Goal: Task Accomplishment & Management: Use online tool/utility

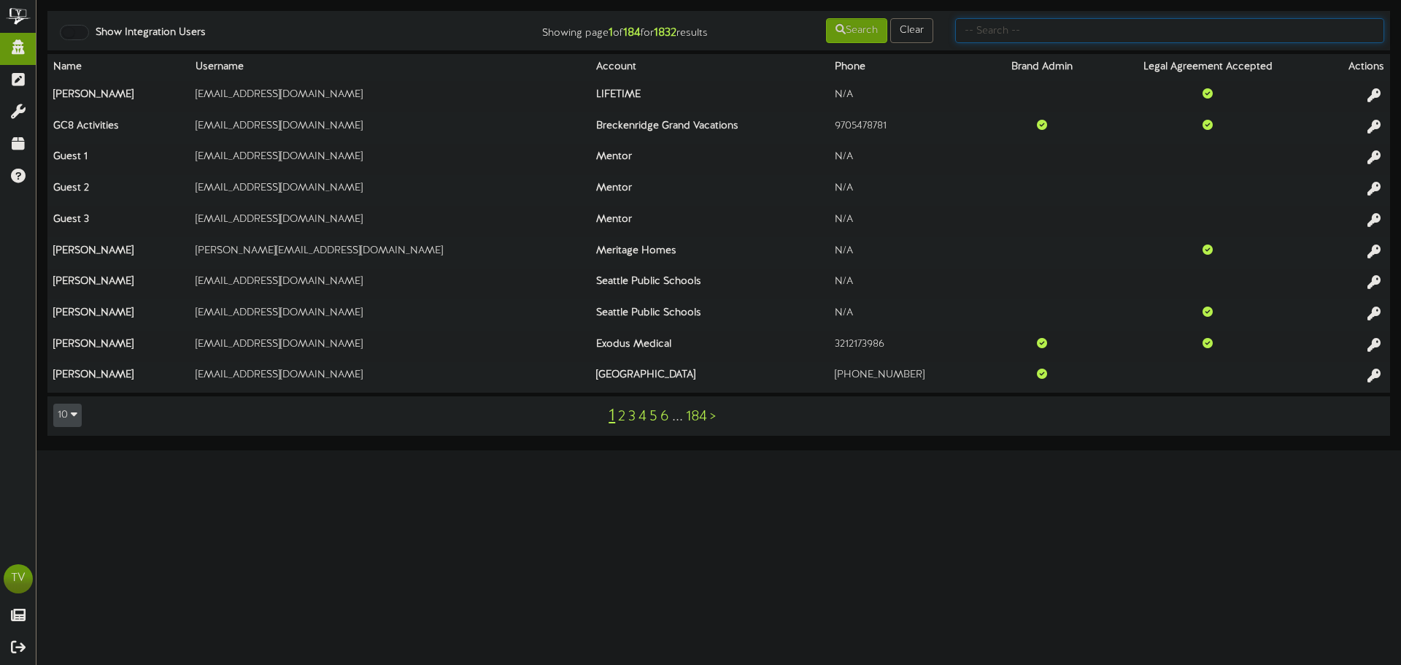
click at [1037, 42] on input "text" at bounding box center [1169, 30] width 429 height 25
type input "mountainstar"
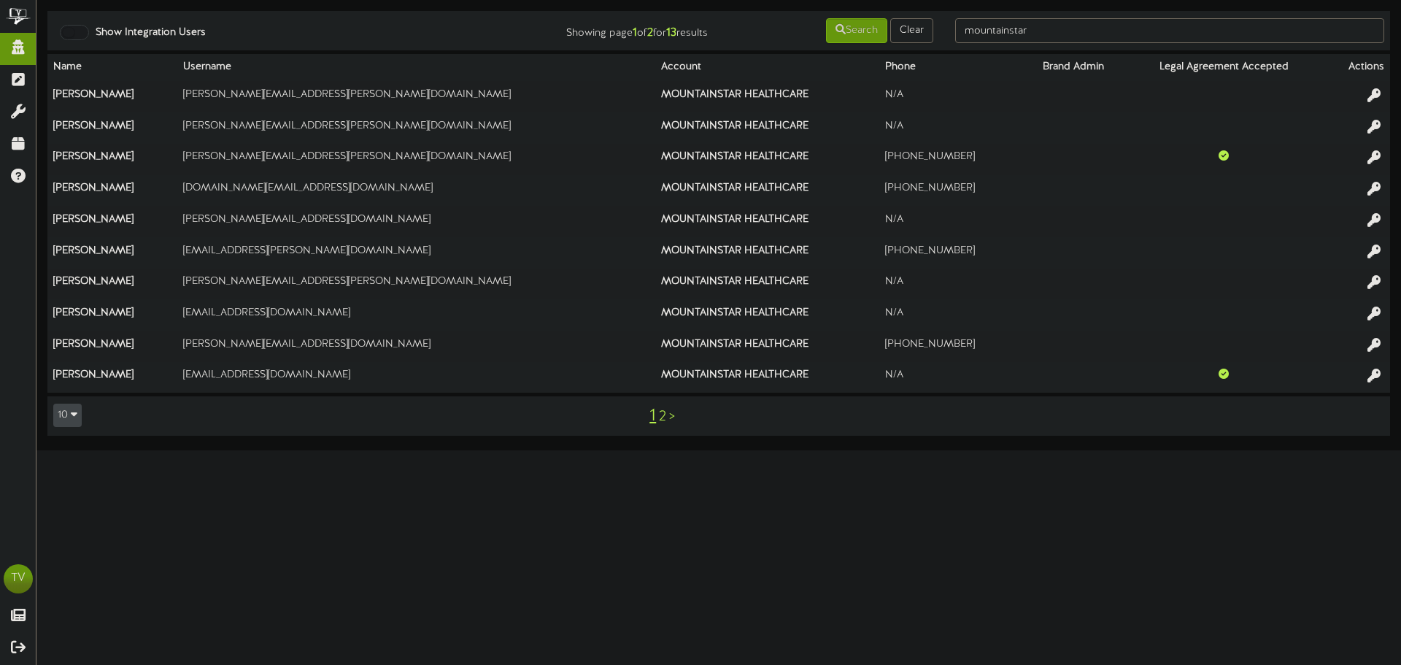
click at [662, 413] on link "2" at bounding box center [662, 417] width 7 height 16
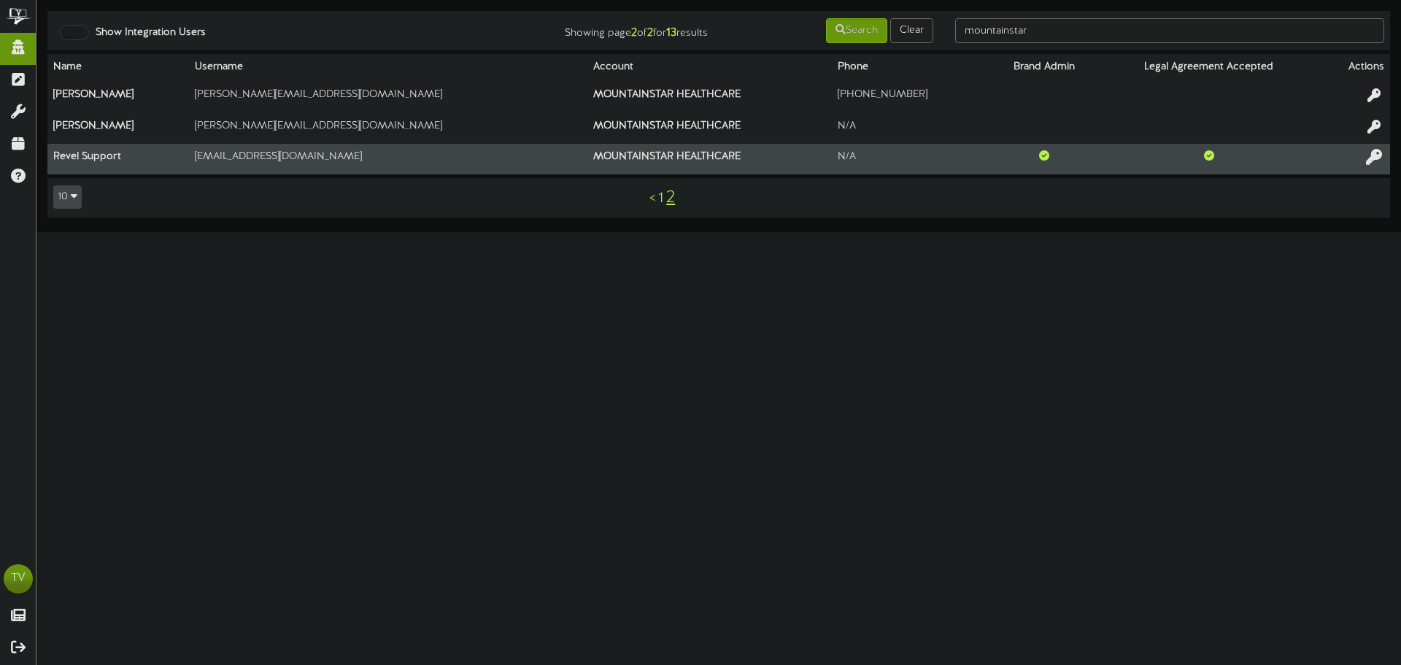
click at [1372, 155] on icon at bounding box center [1374, 157] width 16 height 16
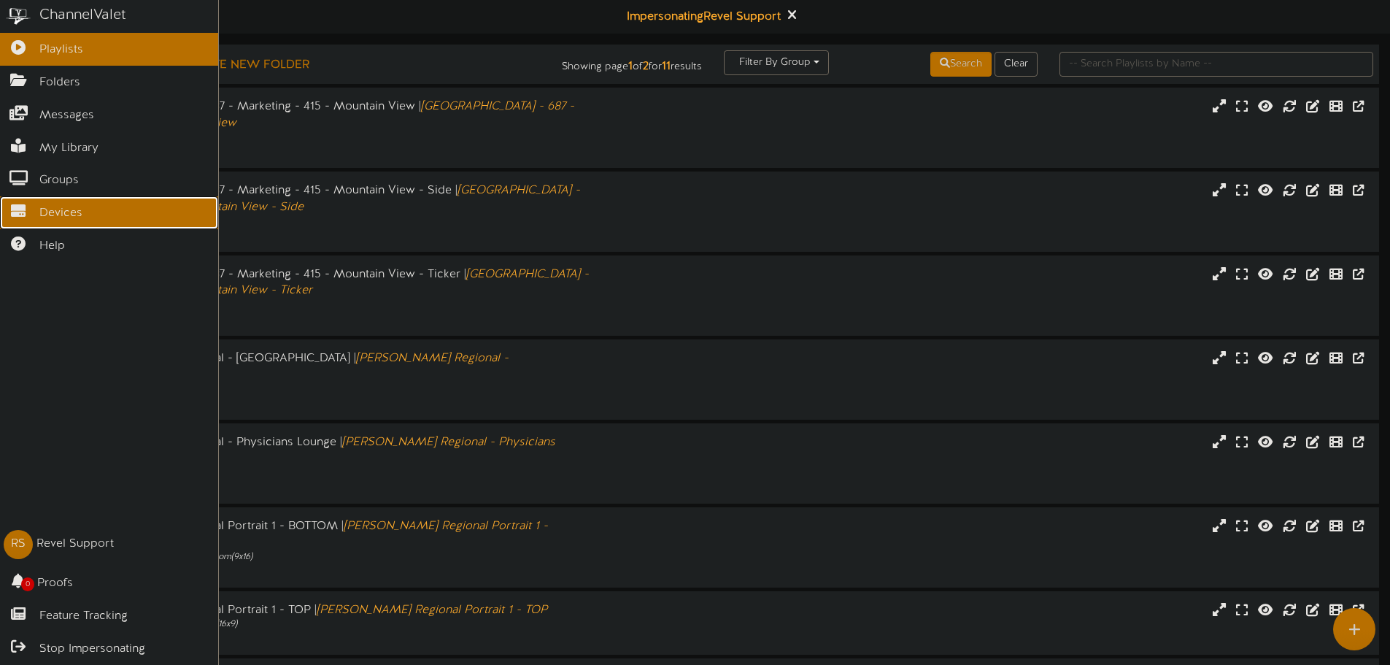
click at [28, 223] on link "Devices" at bounding box center [109, 212] width 218 height 33
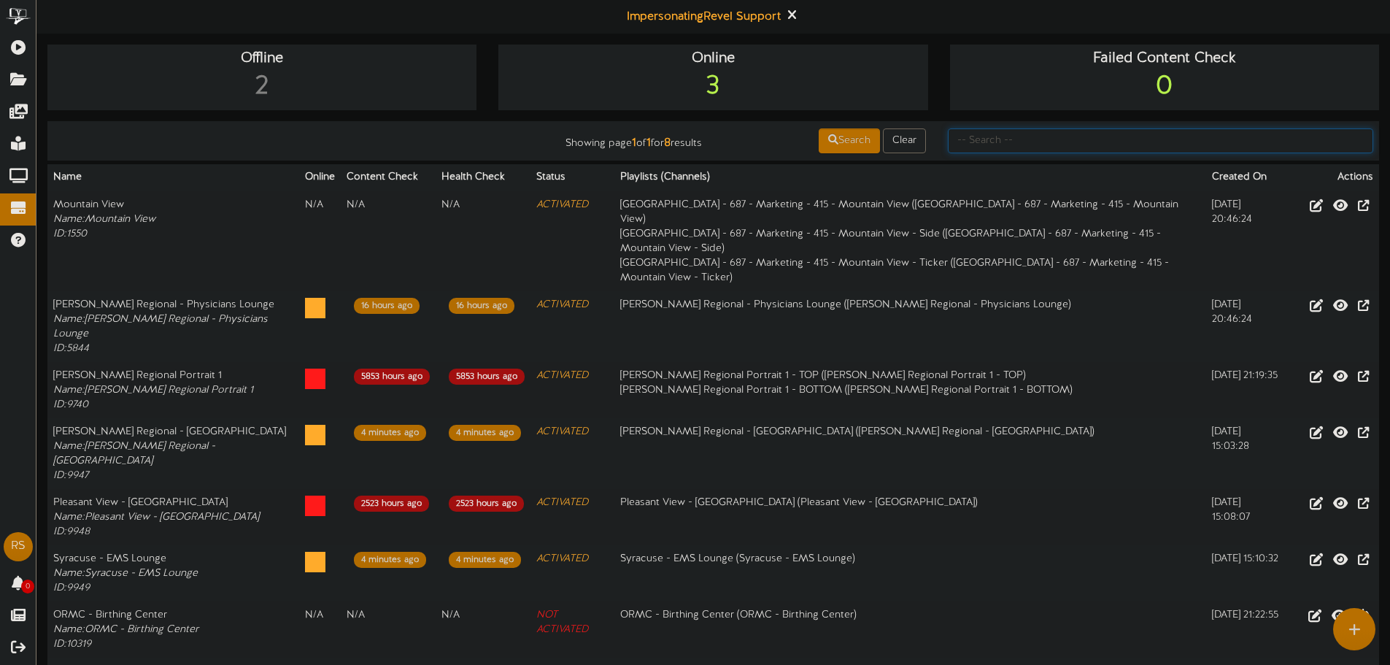
click at [971, 142] on input "text" at bounding box center [1160, 140] width 425 height 25
type input "[PERSON_NAME]"
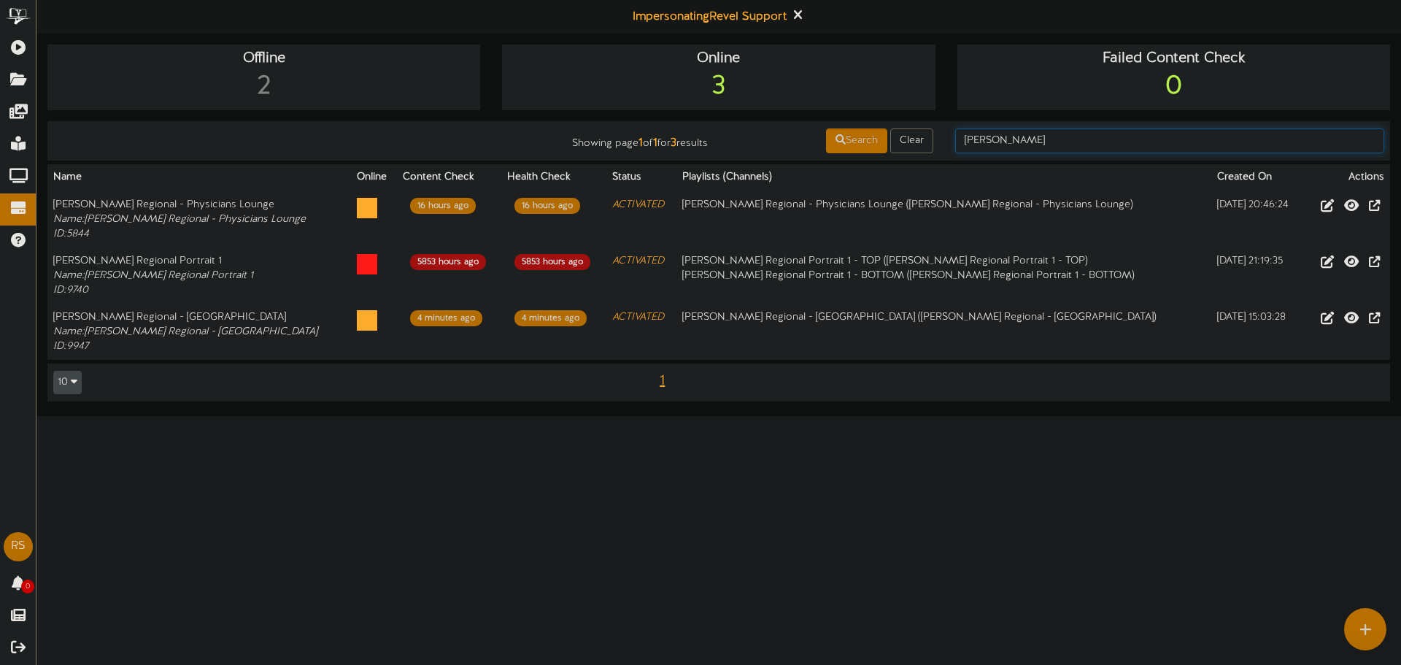
click at [992, 142] on input "[PERSON_NAME]" at bounding box center [1169, 140] width 429 height 25
type input "R"
type input "ORMC"
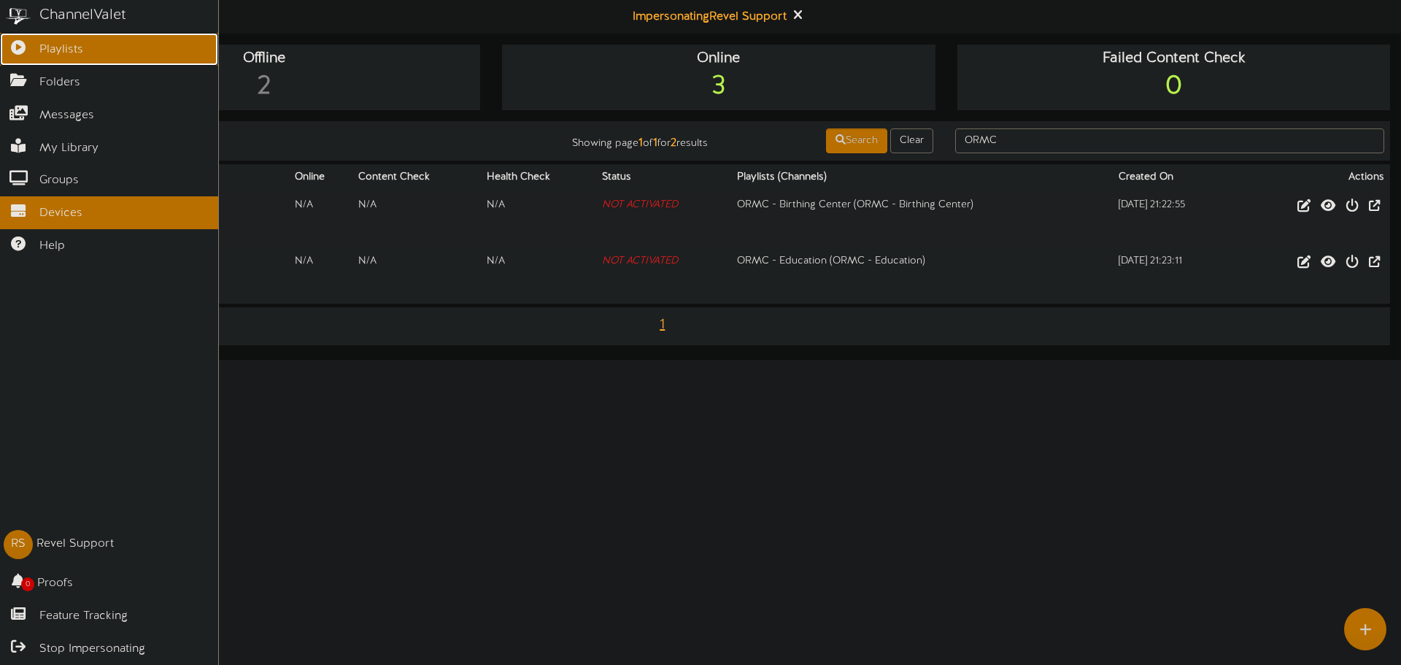
click at [33, 61] on link "Playlists" at bounding box center [109, 49] width 218 height 33
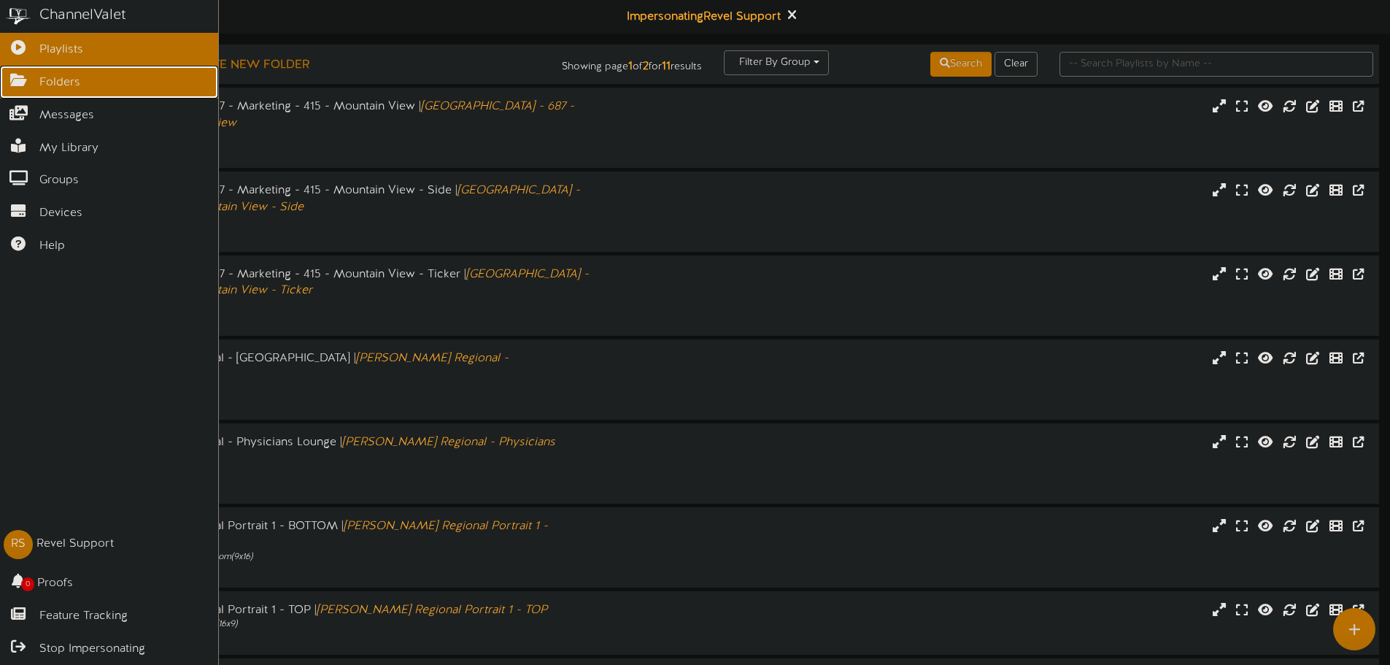
click at [31, 96] on link "Folders" at bounding box center [109, 82] width 218 height 33
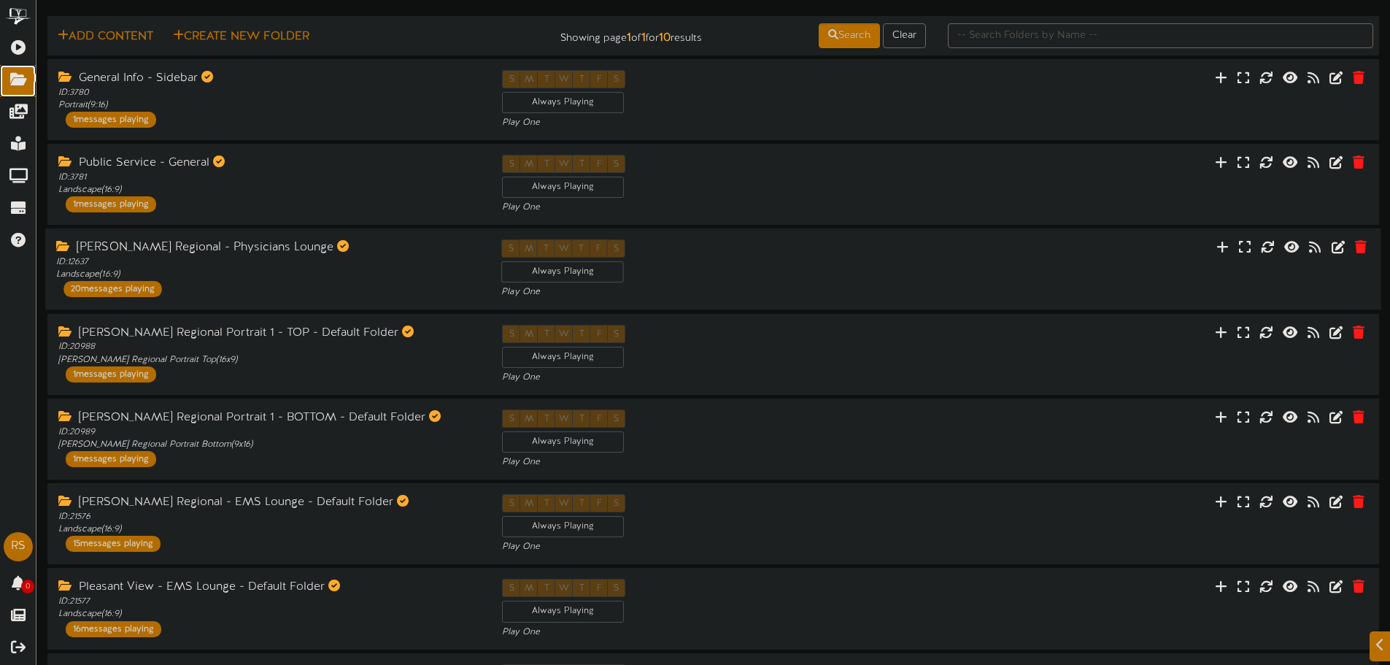
scroll to position [146, 0]
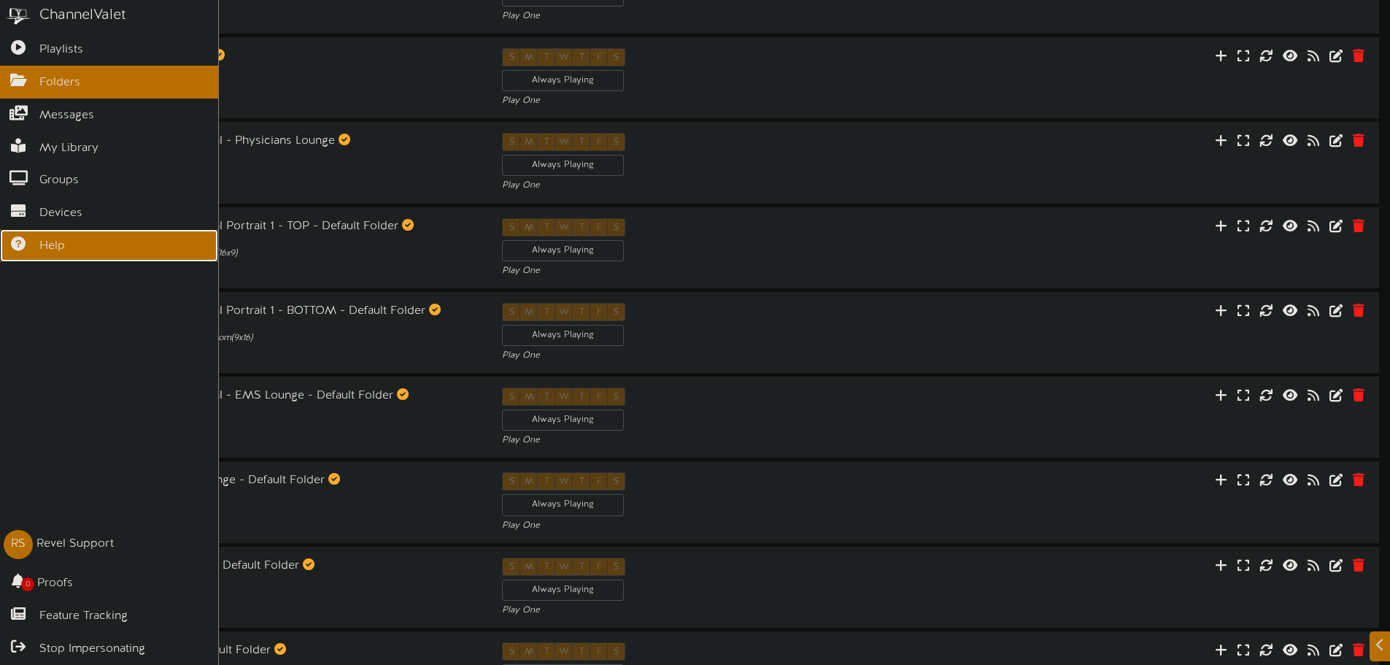
click at [38, 229] on link "Help" at bounding box center [109, 245] width 218 height 33
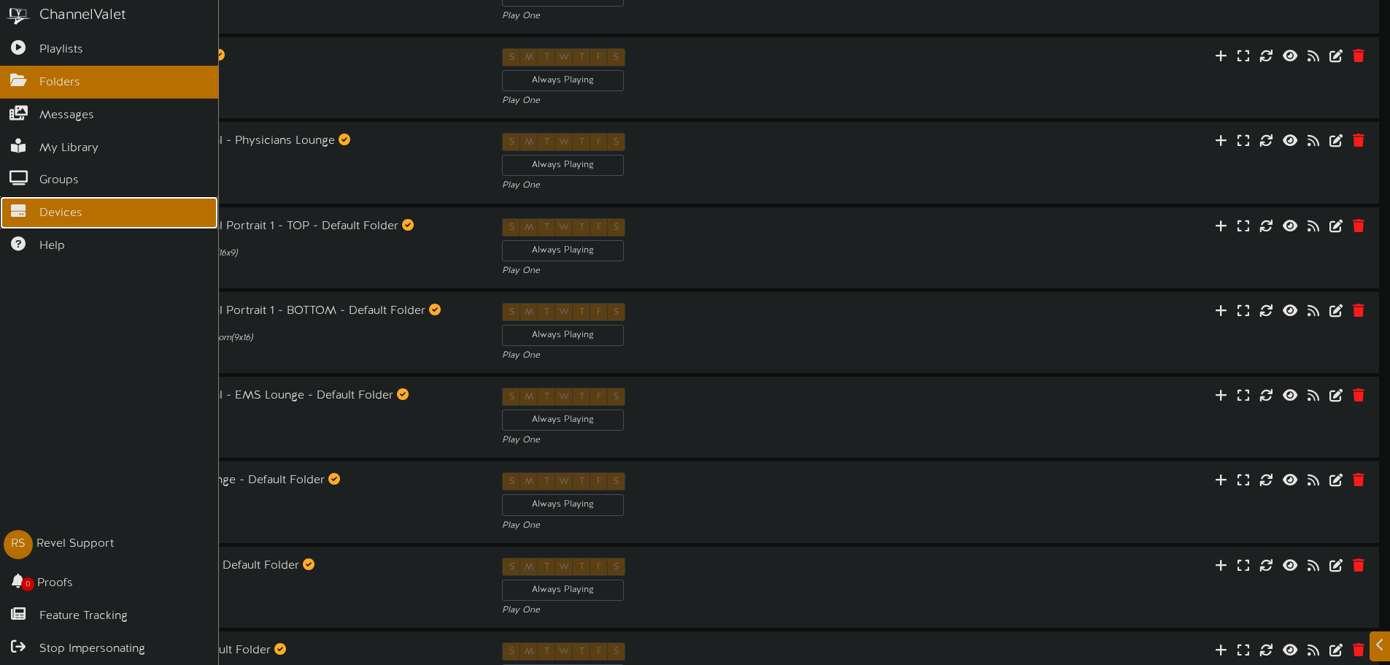
click at [9, 212] on link "Devices" at bounding box center [109, 212] width 218 height 33
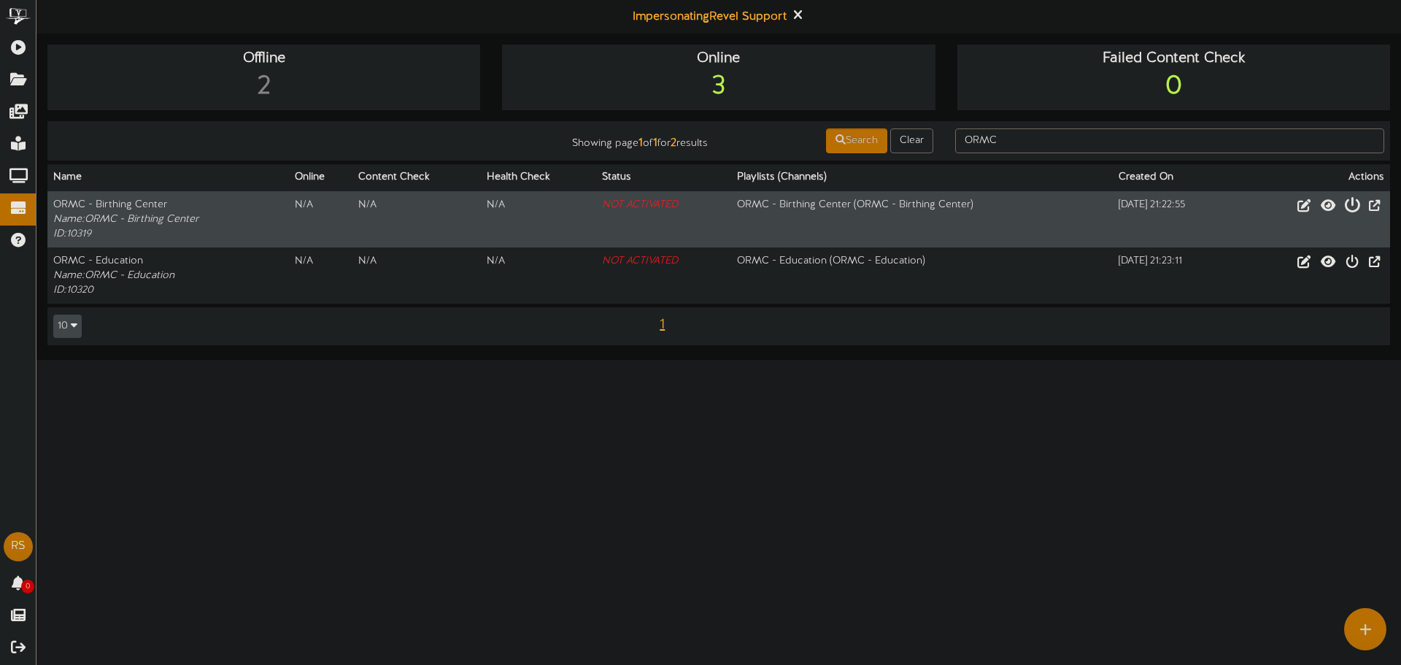
click at [1344, 208] on icon at bounding box center [1352, 204] width 16 height 16
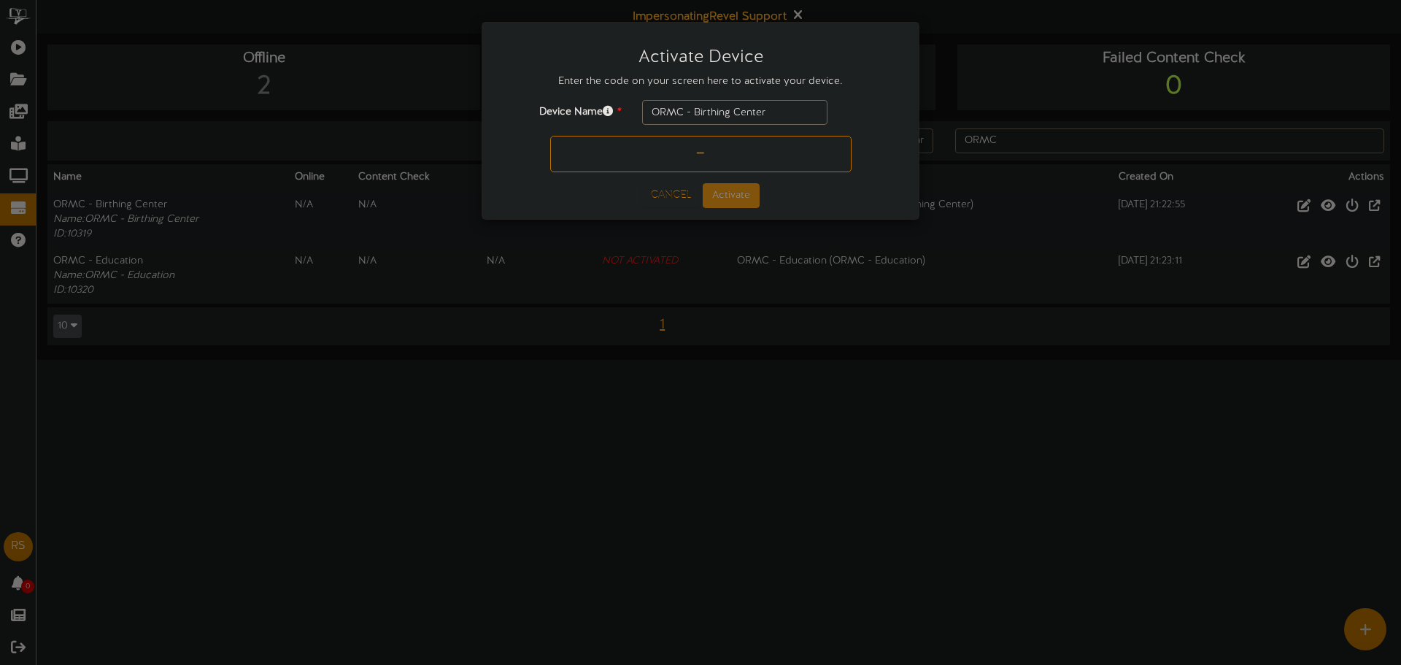
click at [759, 161] on input "text" at bounding box center [700, 154] width 301 height 36
type input "BA73KQ"
click at [733, 198] on button "Activate" at bounding box center [731, 195] width 57 height 25
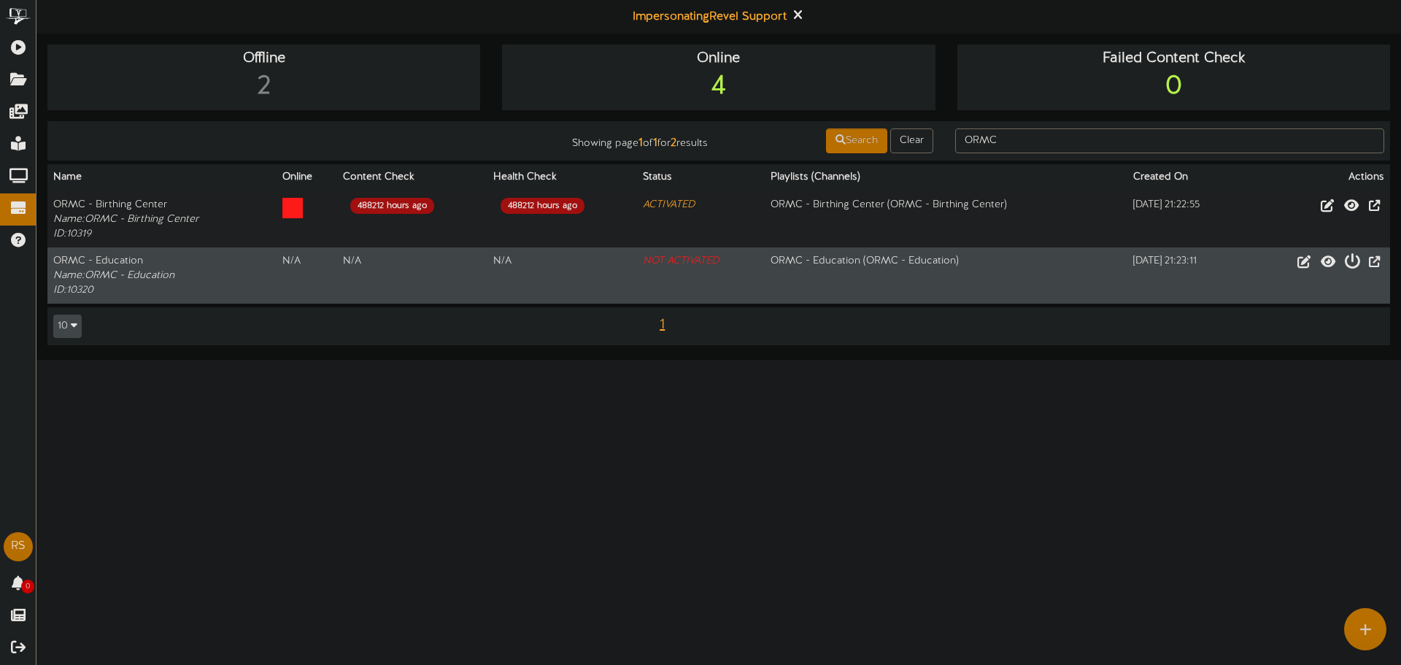
click at [1344, 267] on icon at bounding box center [1352, 261] width 16 height 16
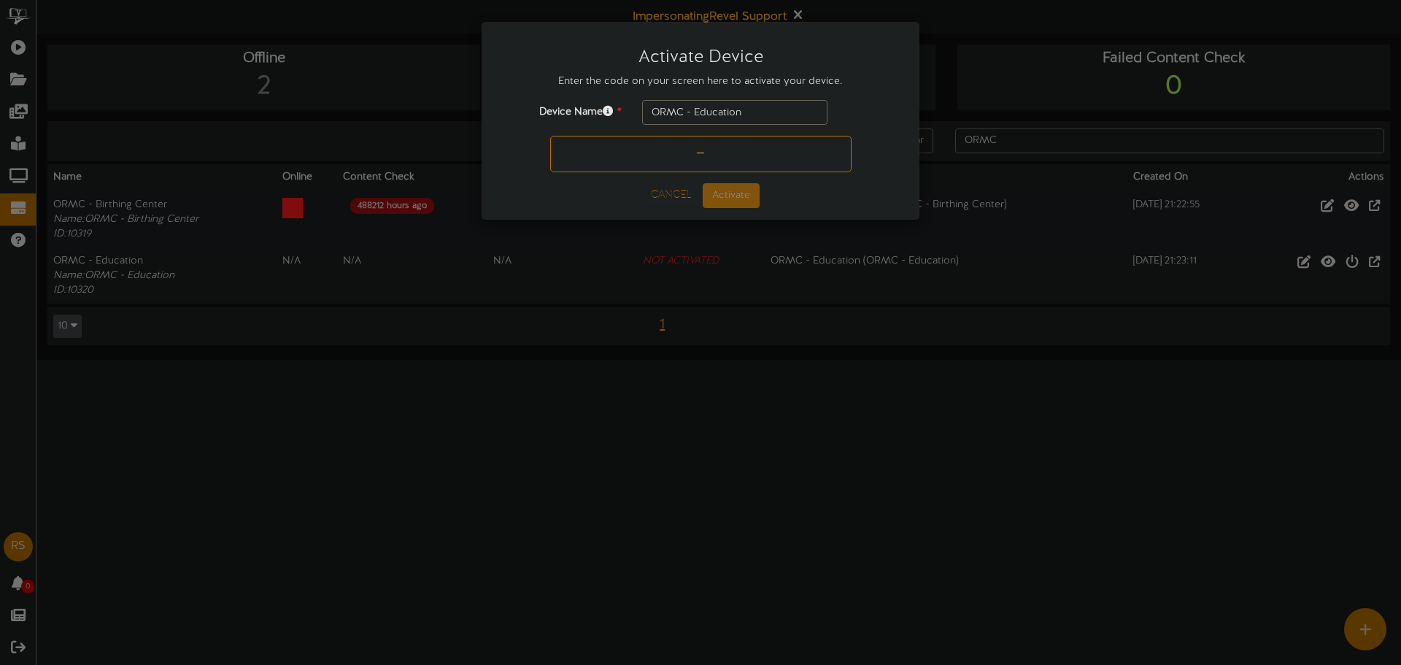
click at [612, 152] on input "text" at bounding box center [700, 154] width 301 height 36
type input "A41A5B"
click at [721, 197] on button "Activate" at bounding box center [731, 195] width 57 height 25
